Goal: Navigation & Orientation: Find specific page/section

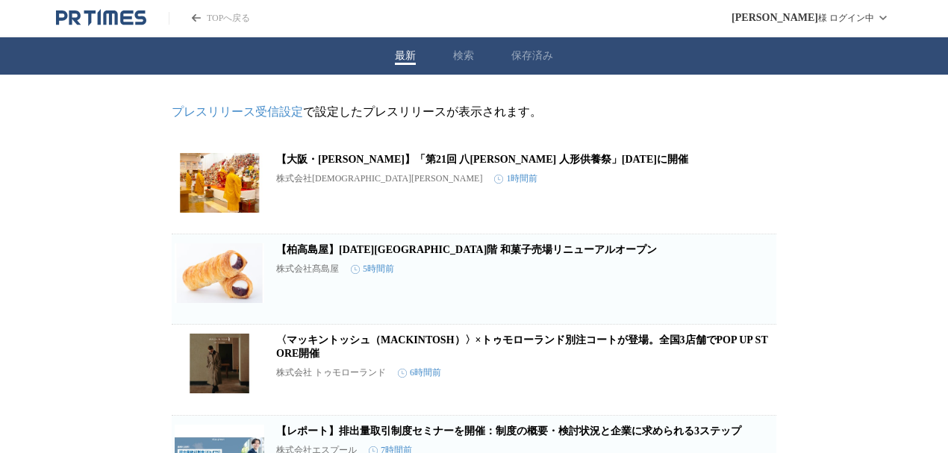
click at [113, 13] on icon "PR TIMESのトップページはこちら" at bounding box center [110, 17] width 14 height 14
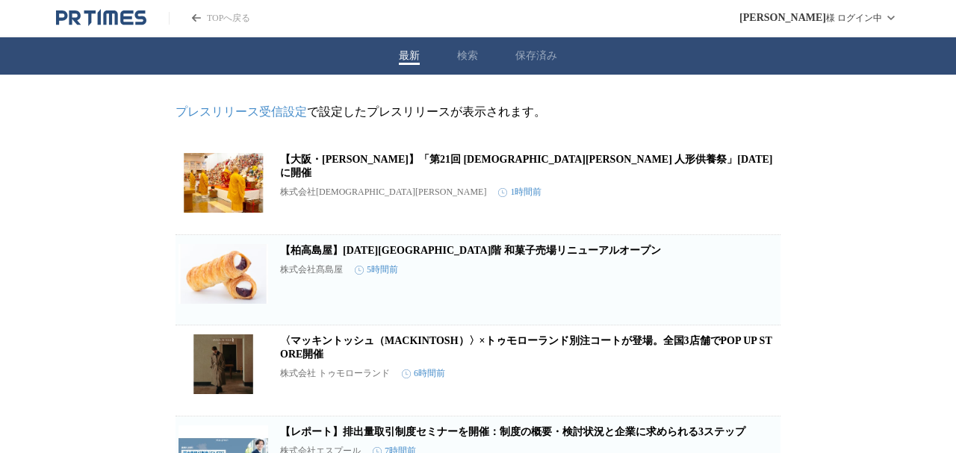
click at [524, 58] on button "保存済み" at bounding box center [536, 55] width 42 height 13
